Goal: Find specific page/section: Find specific page/section

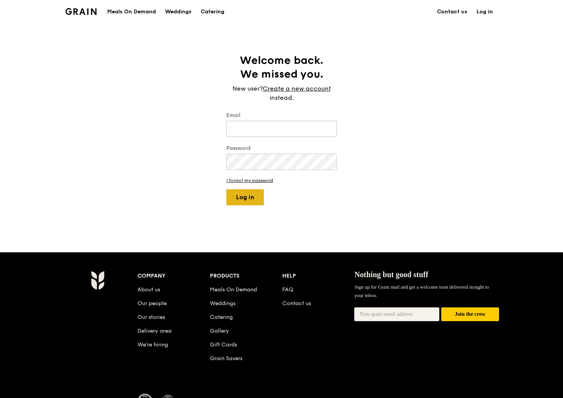
type input "[EMAIL_ADDRESS][DOMAIN_NAME]"
click at [242, 204] on button "Log in" at bounding box center [245, 197] width 38 height 16
select select "100"
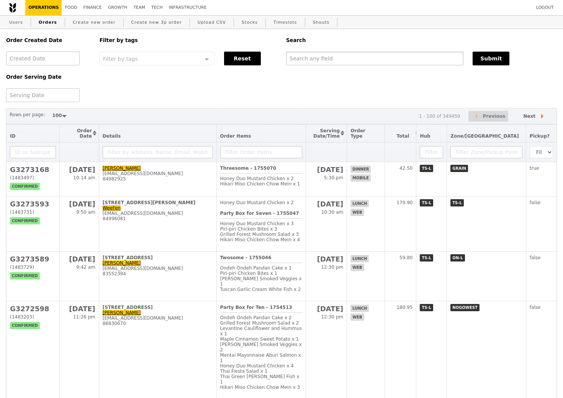
click at [322, 62] on input "text" at bounding box center [374, 59] width 177 height 14
paste input "[EMAIL_ADDRESS][DOMAIN_NAME]"
type input "[EMAIL_ADDRESS][DOMAIN_NAME]"
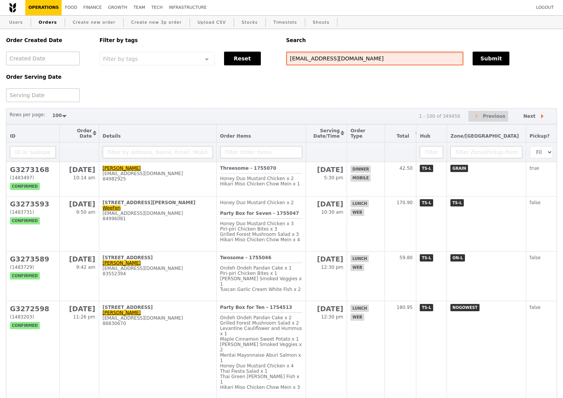
click at [322, 62] on input "[EMAIL_ADDRESS][DOMAIN_NAME]" at bounding box center [374, 59] width 177 height 14
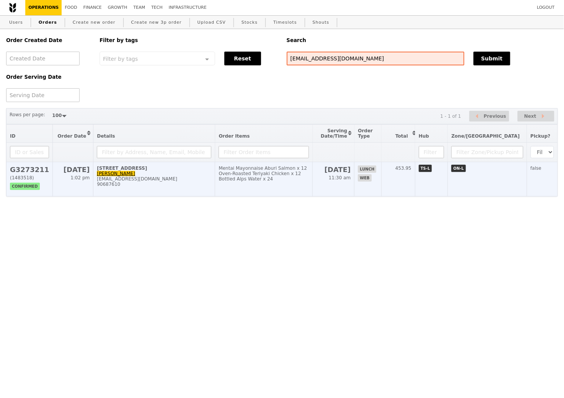
click at [347, 182] on td "[DATE] 11:30 am" at bounding box center [334, 179] width 42 height 34
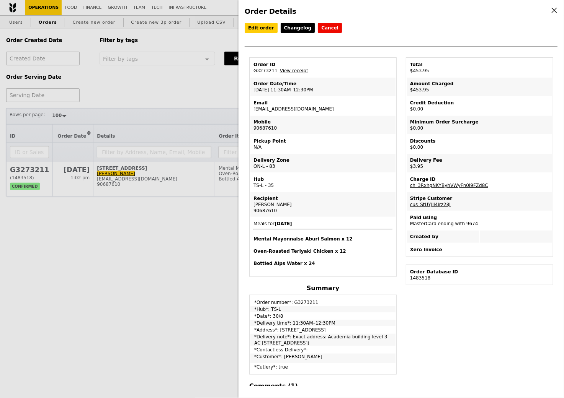
scroll to position [100, 0]
